Goal: Navigation & Orientation: Find specific page/section

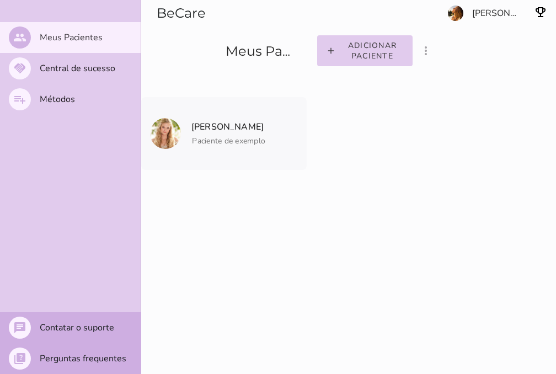
click at [326, 351] on entity-collection-view "[PERSON_NAME] Paciente de exemplo [PERSON_NAME] Paciente de exemplo" at bounding box center [348, 216] width 415 height 290
